Goal: Navigation & Orientation: Find specific page/section

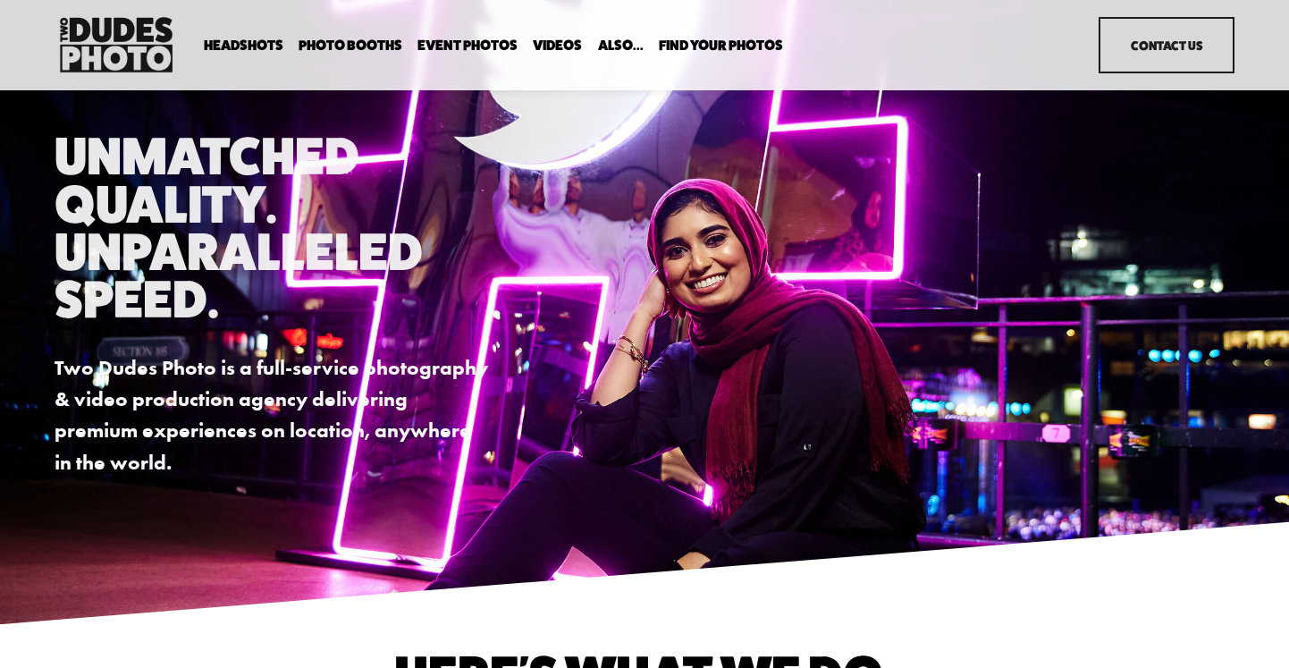
click at [243, 106] on div "Unmatched Quality. Unparalleled Speed. Two Dudes Photo is a full-service photog…" at bounding box center [644, 305] width 1289 height 431
click at [0, 0] on span "In Your Office" at bounding box center [0, 0] width 0 height 0
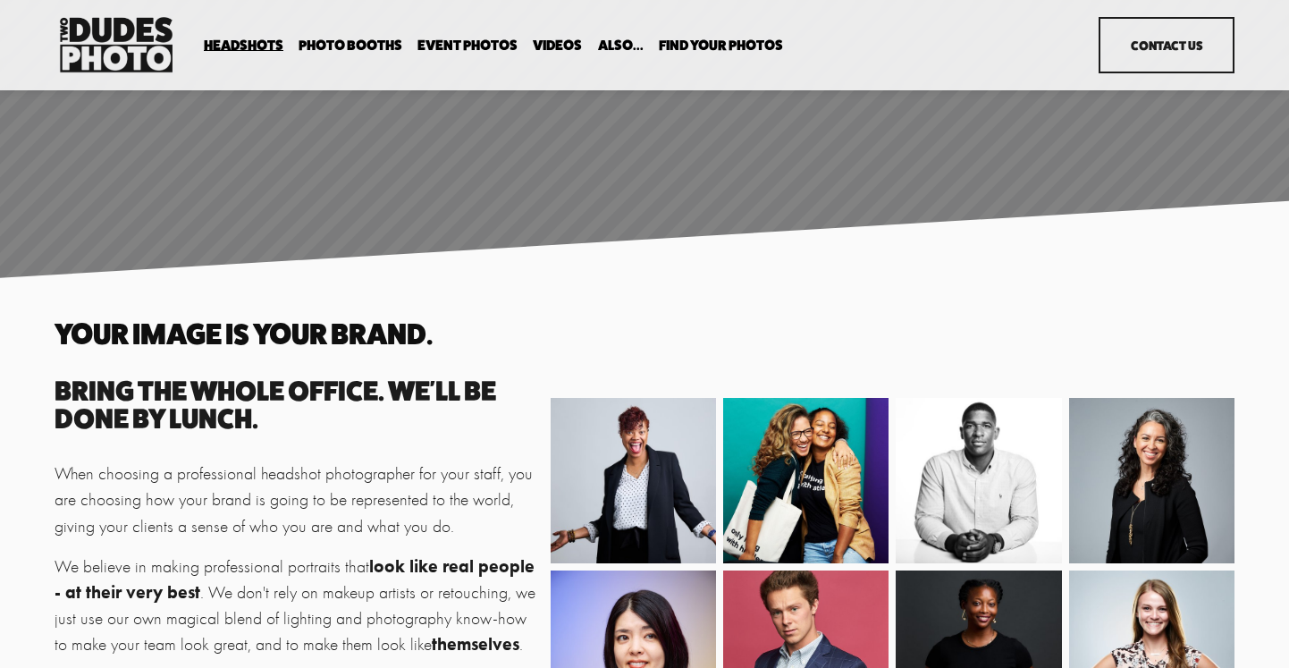
click at [0, 0] on span "Expo Headshots" at bounding box center [0, 0] width 0 height 0
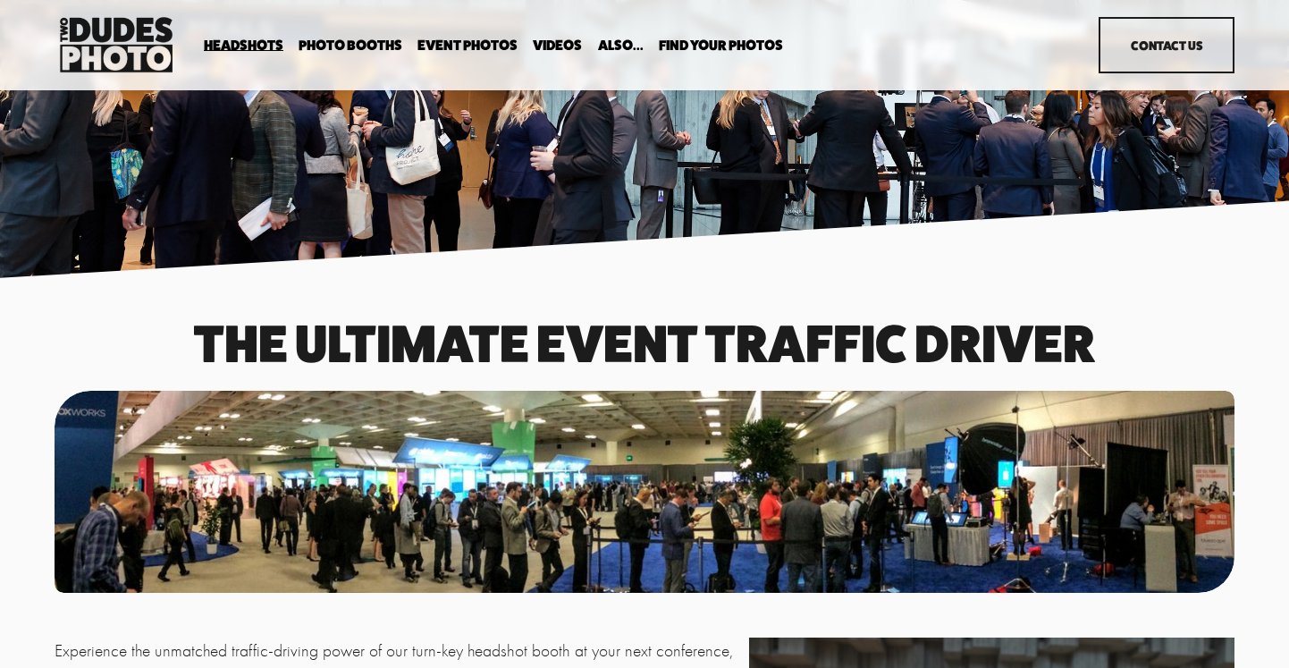
click at [239, 40] on span "Headshots" at bounding box center [244, 45] width 80 height 14
